Goal: Task Accomplishment & Management: Use online tool/utility

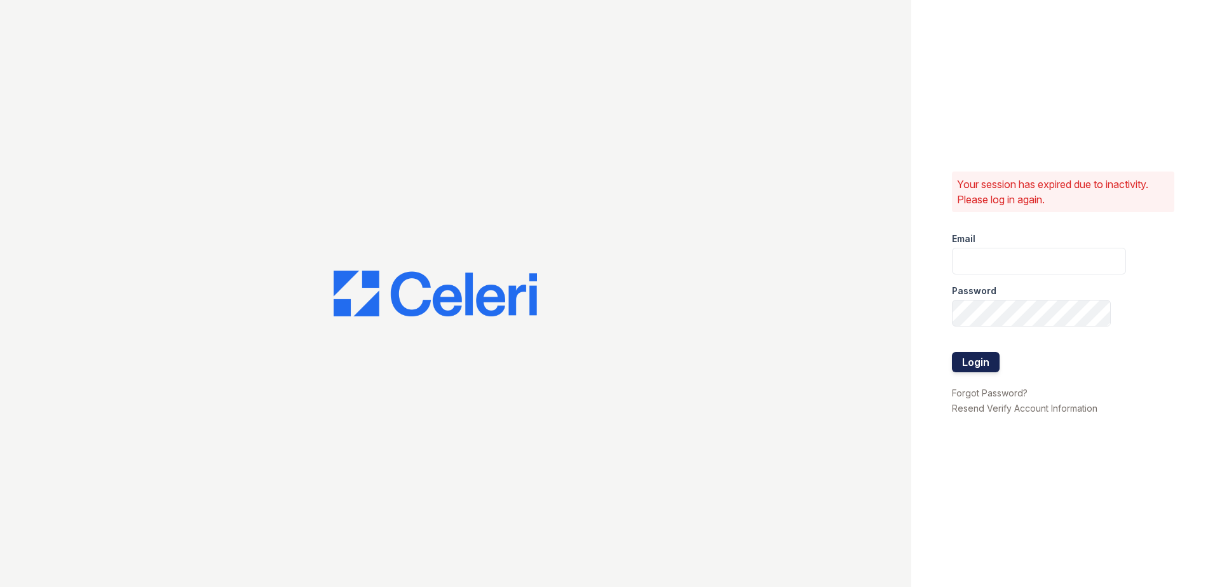
type input "[EMAIL_ADDRESS][DOMAIN_NAME]"
click at [990, 363] on button "Login" at bounding box center [976, 362] width 48 height 20
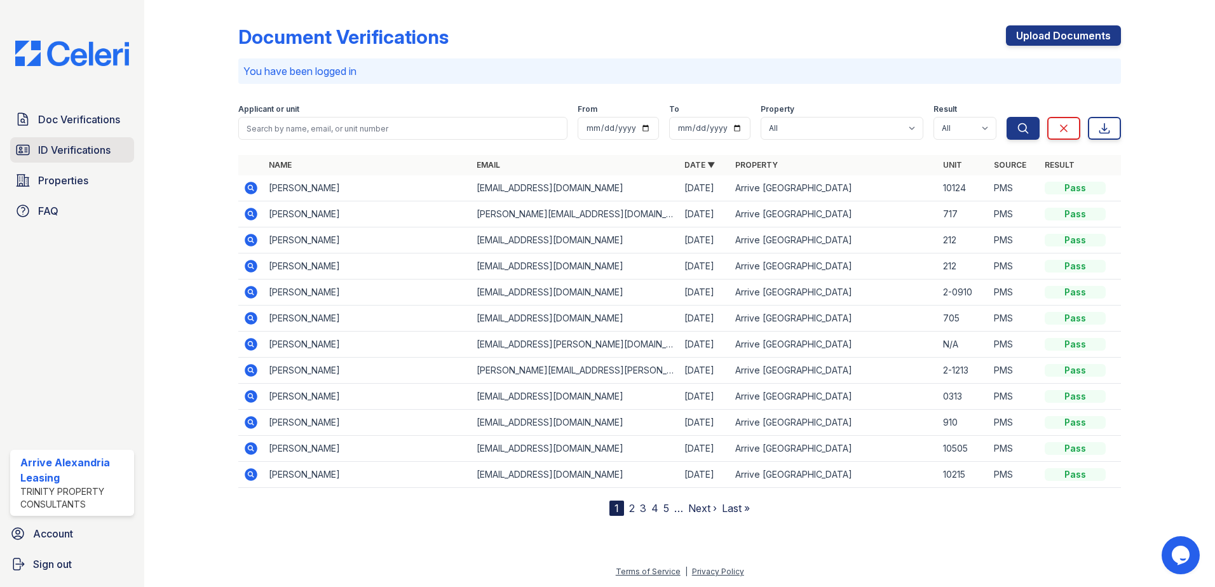
click at [100, 159] on link "ID Verifications" at bounding box center [72, 149] width 124 height 25
